Goal: Find specific page/section: Find specific page/section

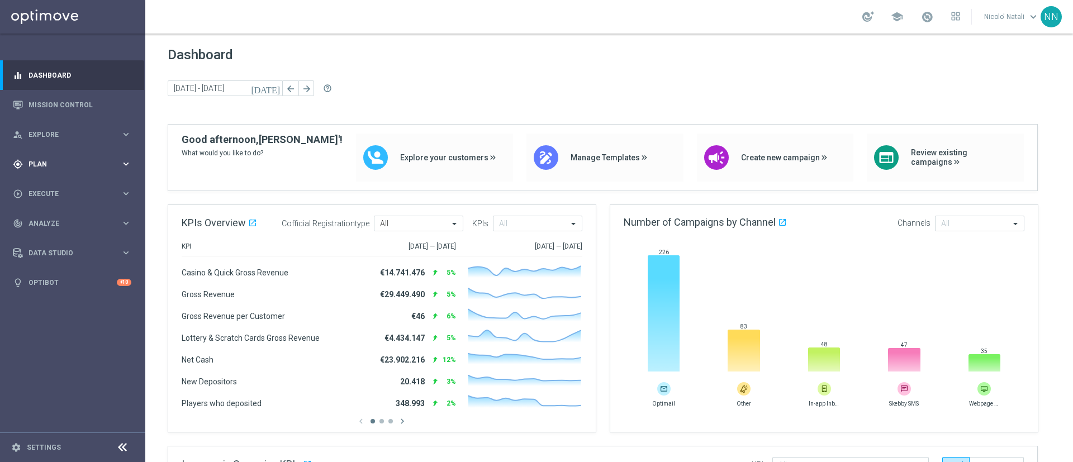
click at [42, 155] on div "gps_fixed Plan keyboard_arrow_right" at bounding box center [72, 164] width 144 height 30
